Goal: Task Accomplishment & Management: Use online tool/utility

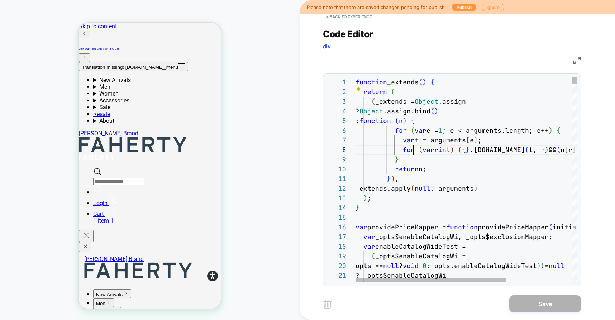
scroll to position [68, 58]
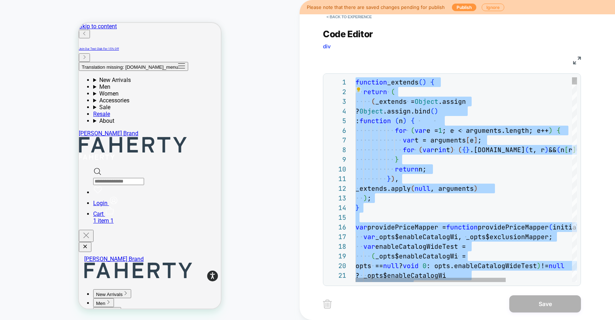
type textarea "**********"
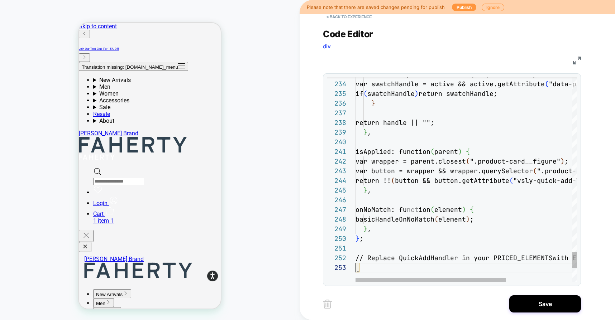
scroll to position [19, 0]
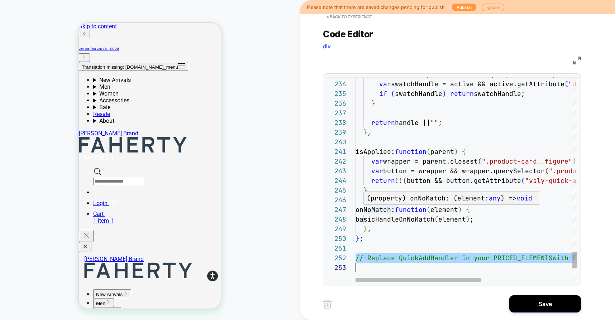
scroll to position [0, 0]
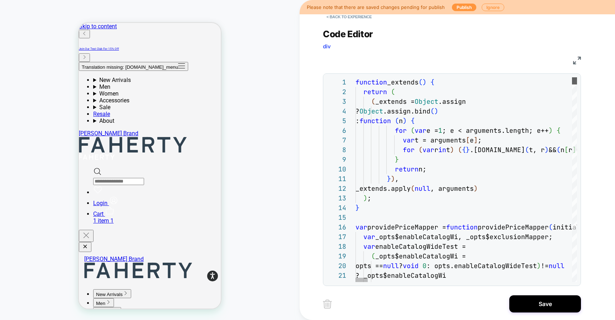
click at [572, 77] on div at bounding box center [574, 80] width 5 height 7
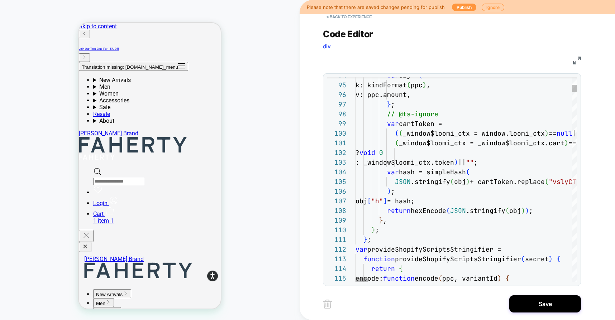
type textarea "**********"
click at [344, 19] on button "< Back to experience" at bounding box center [349, 16] width 52 height 11
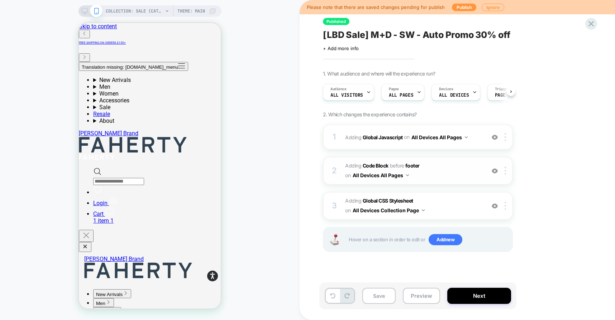
scroll to position [0, 0]
click at [507, 169] on div at bounding box center [507, 171] width 12 height 8
click at [425, 301] on button "Preview" at bounding box center [421, 296] width 37 height 16
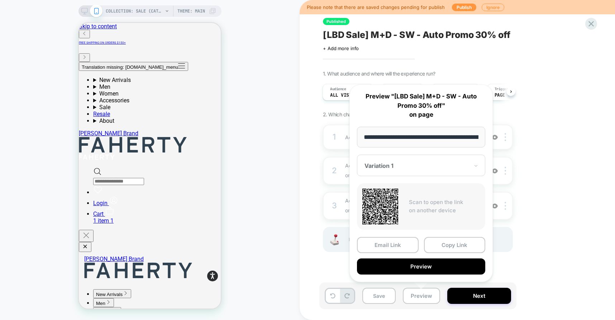
scroll to position [0, 60]
click at [402, 269] on button "Preview" at bounding box center [421, 267] width 128 height 16
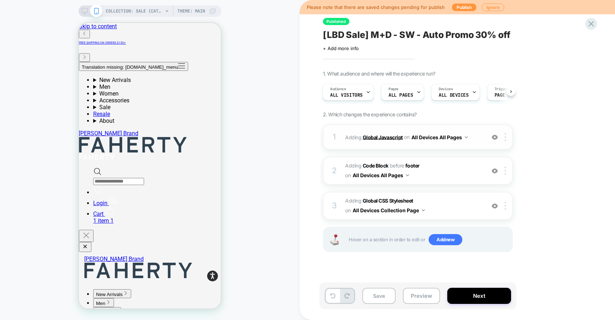
click at [379, 138] on b "Global Javascript" at bounding box center [383, 137] width 40 height 6
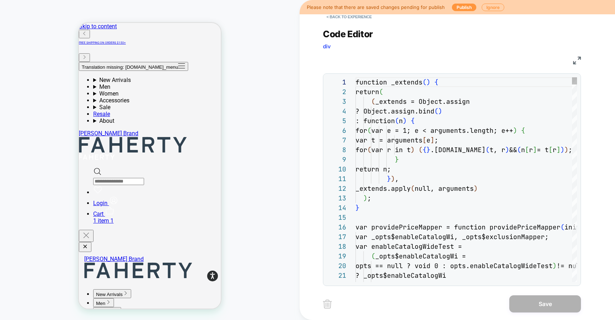
scroll to position [97, 0]
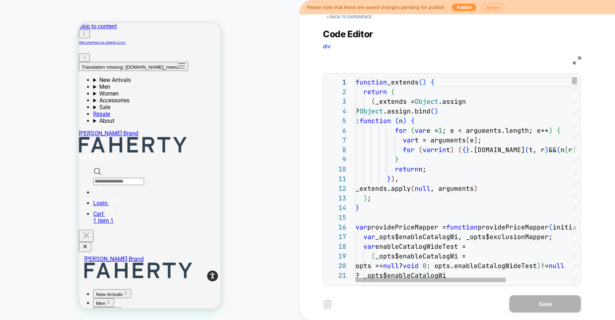
type textarea "**********"
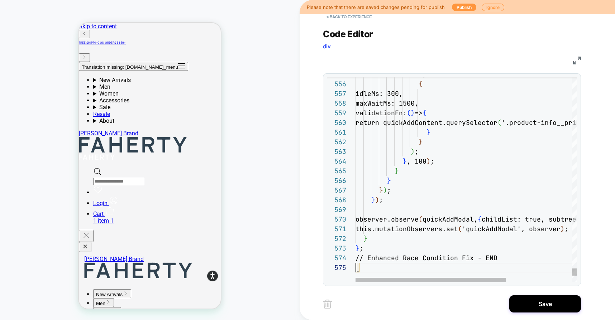
scroll to position [39, 0]
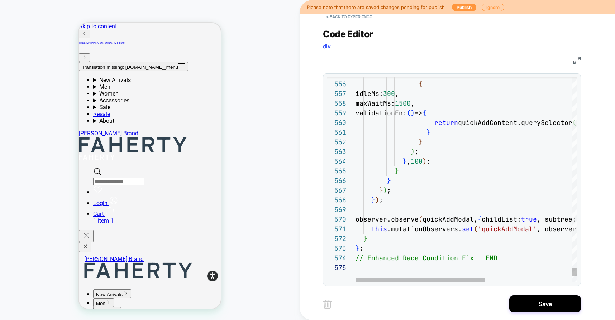
type textarea "**********"
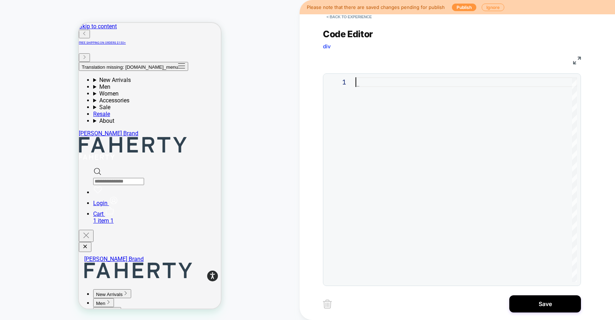
type textarea "**********"
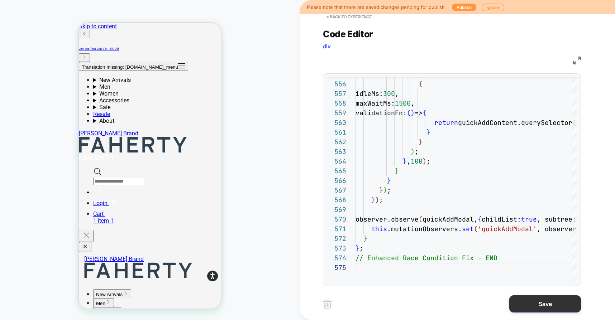
click at [535, 306] on button "Save" at bounding box center [545, 304] width 72 height 17
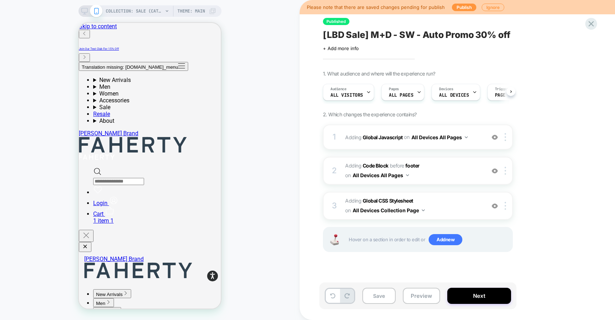
scroll to position [0, 0]
click at [419, 295] on button "Preview" at bounding box center [421, 296] width 37 height 16
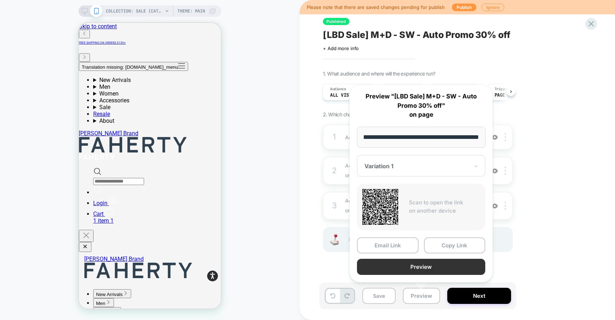
scroll to position [0, 0]
click at [393, 265] on button "Preview" at bounding box center [421, 267] width 128 height 16
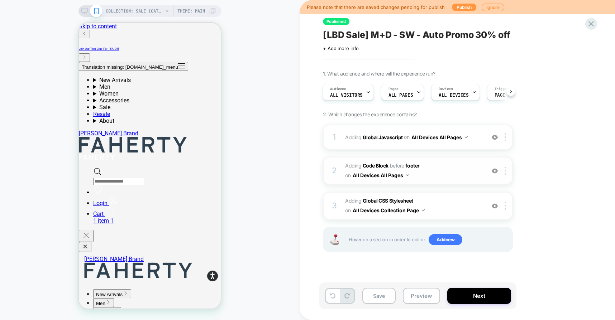
click at [374, 167] on b "Code Block" at bounding box center [376, 166] width 26 height 6
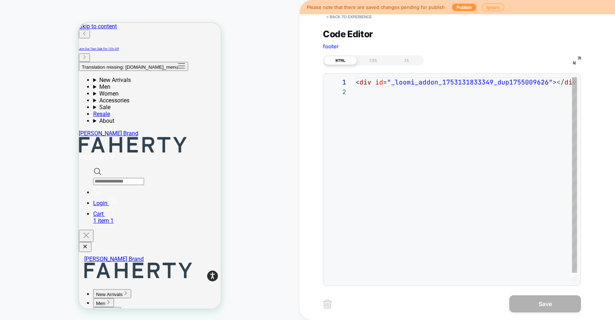
scroll to position [10, 0]
click at [339, 18] on button "< Back to experience" at bounding box center [349, 16] width 52 height 11
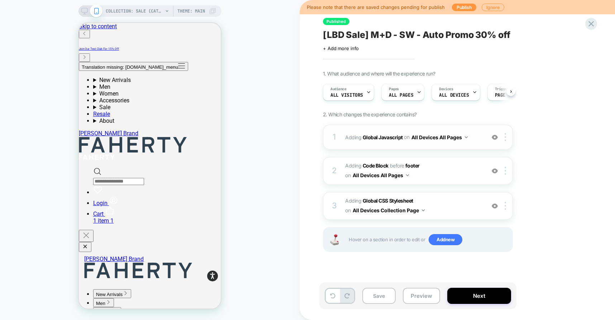
scroll to position [0, 0]
click at [369, 140] on span "Adding Global Javascript on All Devices All Pages" at bounding box center [413, 137] width 137 height 10
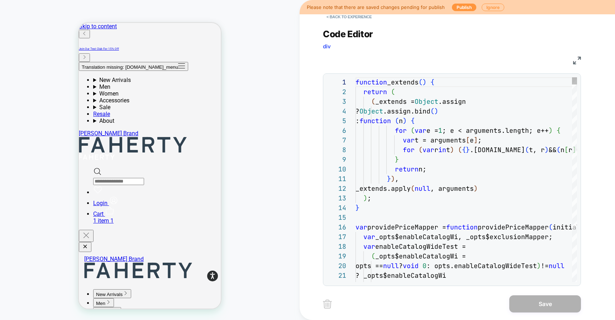
scroll to position [97, 0]
type textarea "**********"
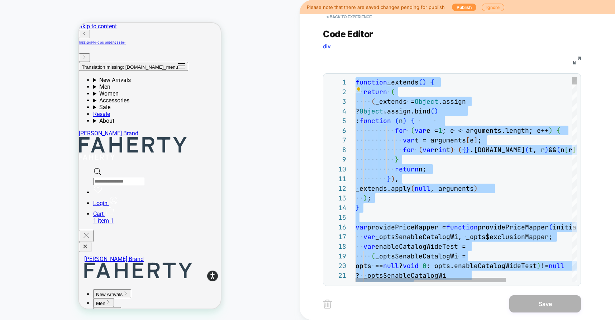
scroll to position [0, 0]
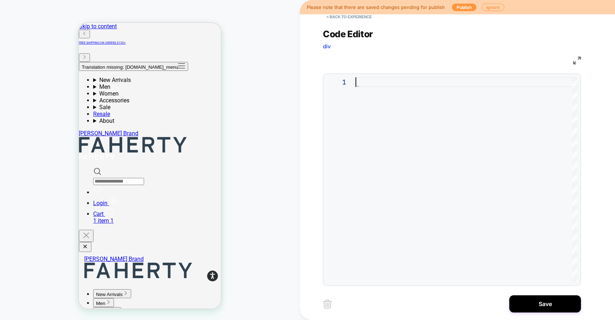
type textarea "**********"
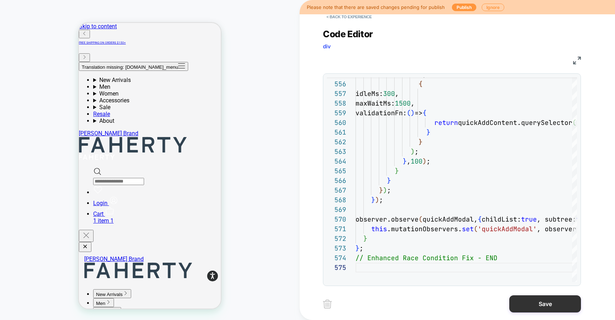
click at [532, 301] on button "Save" at bounding box center [545, 304] width 72 height 17
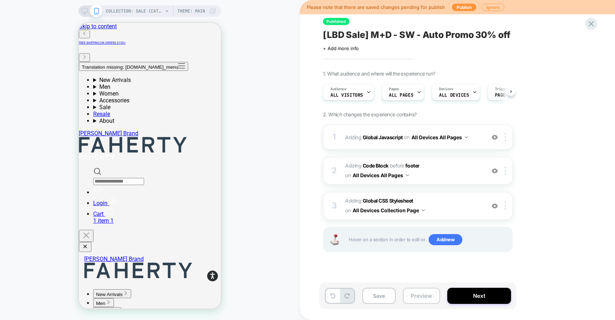
scroll to position [0, 0]
click at [424, 297] on button "Preview" at bounding box center [421, 296] width 37 height 16
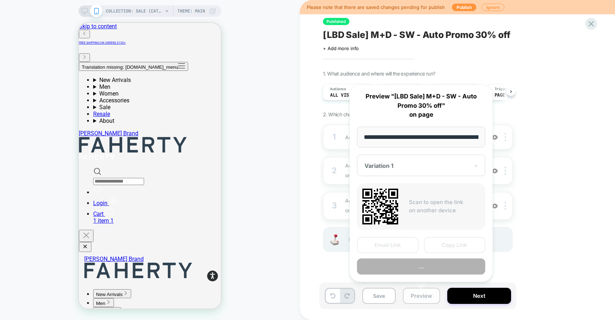
scroll to position [0, 60]
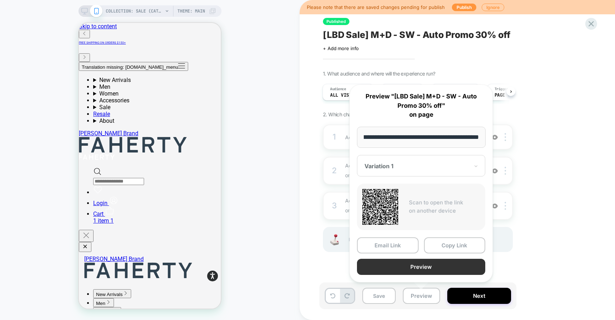
click at [401, 267] on button "Preview" at bounding box center [421, 267] width 128 height 16
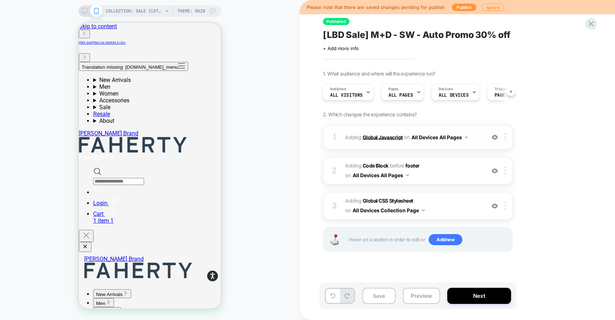
click at [377, 139] on b "Global Javascript" at bounding box center [383, 137] width 40 height 6
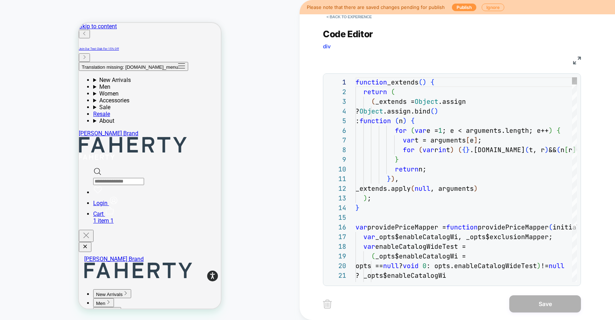
scroll to position [97, 0]
click at [358, 18] on button "< Back to experience" at bounding box center [349, 16] width 52 height 11
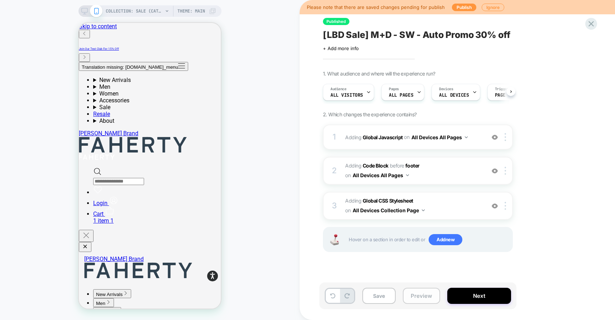
scroll to position [0, 0]
click at [430, 297] on button "Preview" at bounding box center [421, 296] width 37 height 16
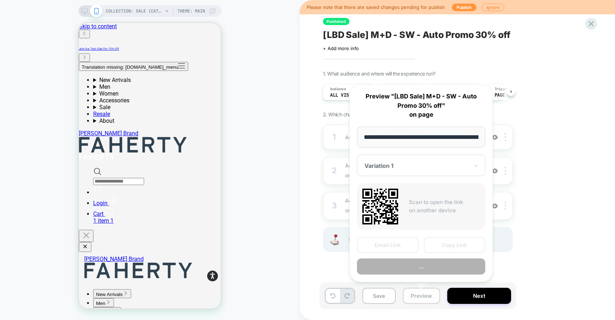
scroll to position [0, 60]
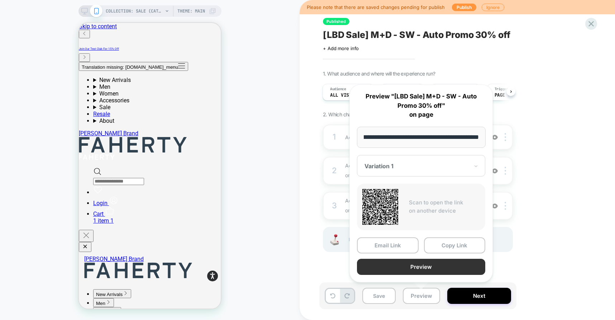
click at [432, 267] on button "Preview" at bounding box center [421, 267] width 128 height 16
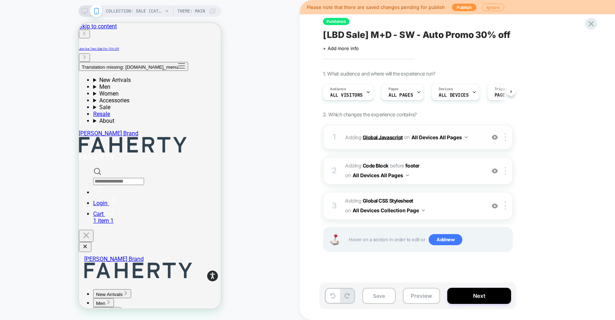
click at [387, 139] on b "Global Javascript" at bounding box center [383, 137] width 40 height 6
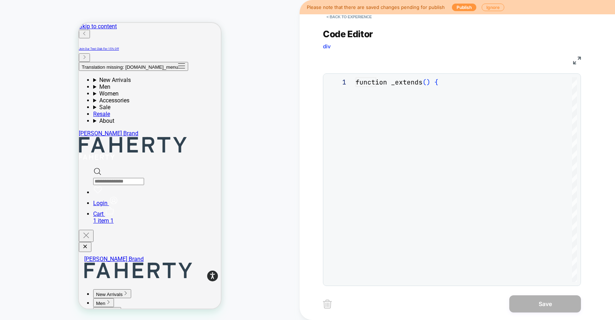
scroll to position [97, 0]
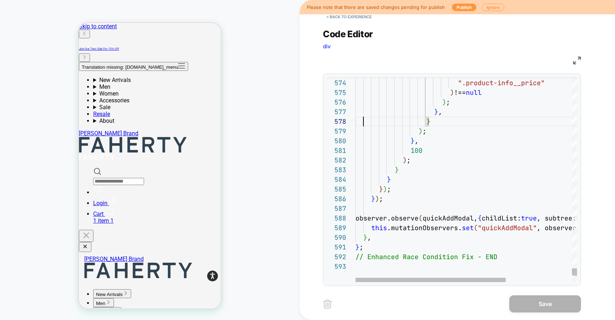
type textarea "**********"
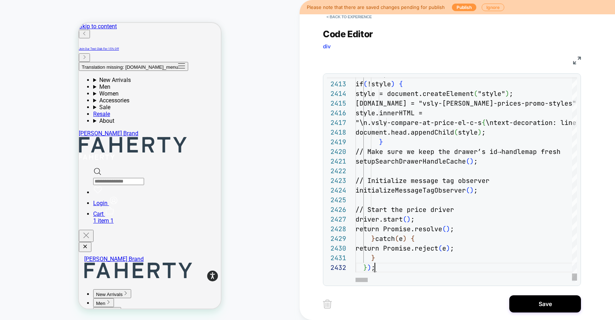
scroll to position [10, 19]
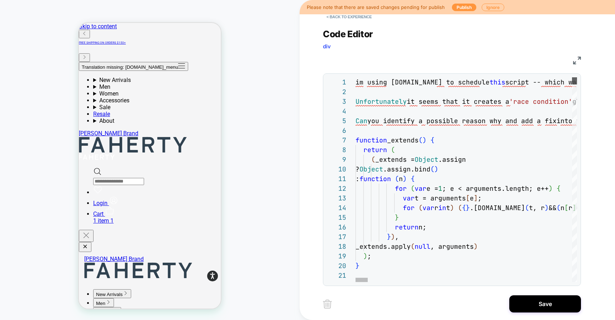
click at [572, 77] on div at bounding box center [574, 80] width 5 height 7
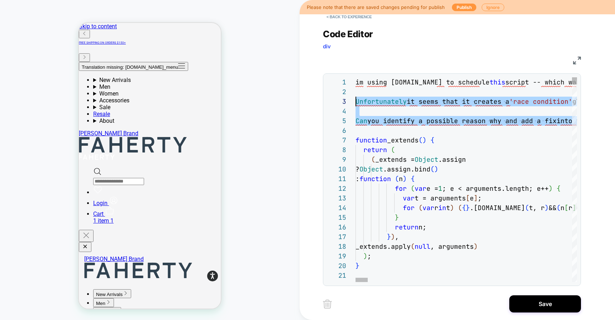
scroll to position [0, 0]
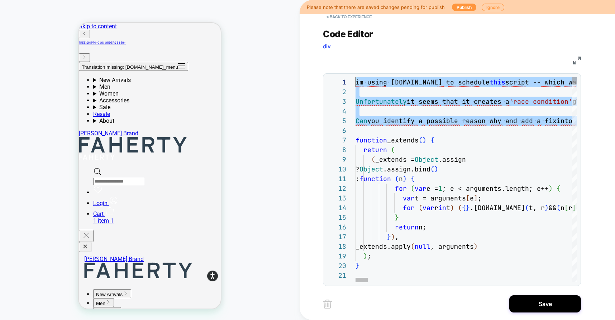
drag, startPoint x: 371, startPoint y: 133, endPoint x: 328, endPoint y: 72, distance: 74.6
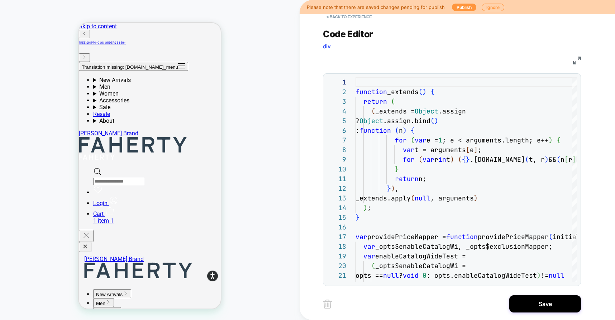
scroll to position [10, 0]
type textarea "**********"
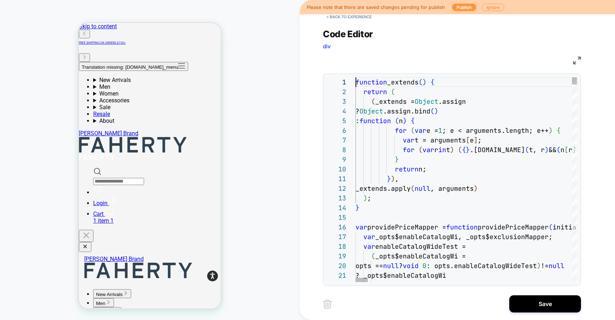
scroll to position [0, 0]
click at [544, 307] on button "Save" at bounding box center [545, 304] width 72 height 17
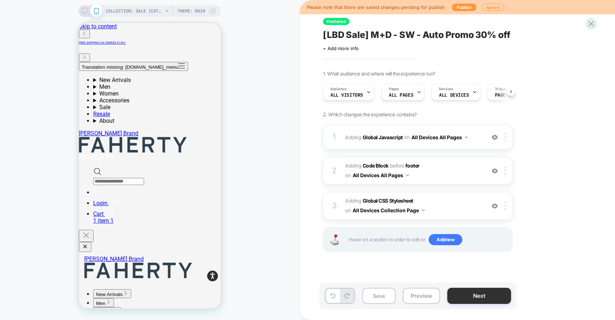
scroll to position [0, 0]
click at [417, 300] on button "Preview" at bounding box center [421, 296] width 37 height 16
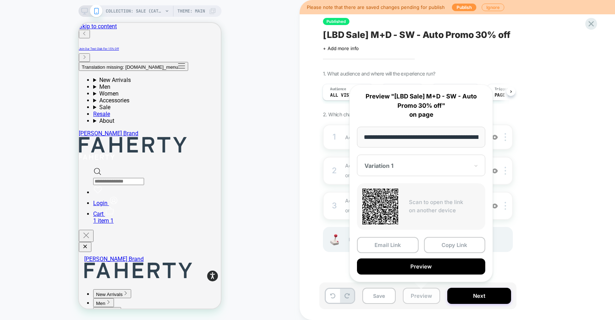
scroll to position [0, 60]
click at [401, 266] on button "Preview" at bounding box center [421, 267] width 128 height 16
